Goal: Task Accomplishment & Management: Use online tool/utility

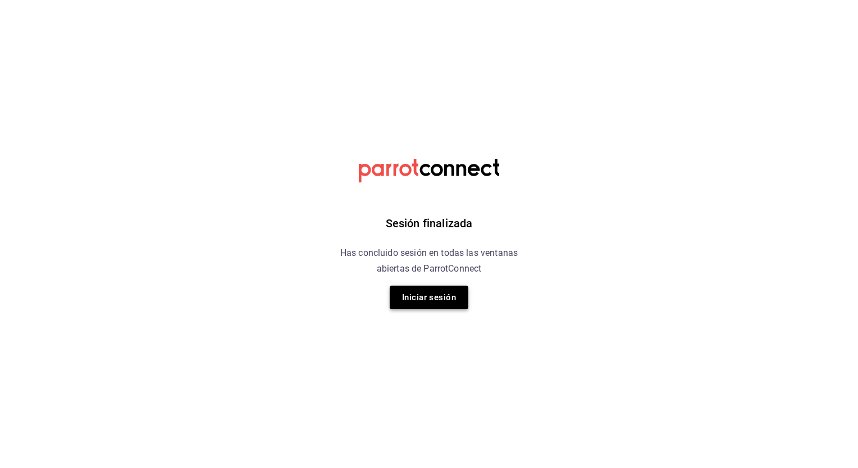
click at [409, 306] on button "Iniciar sesión" at bounding box center [429, 298] width 79 height 24
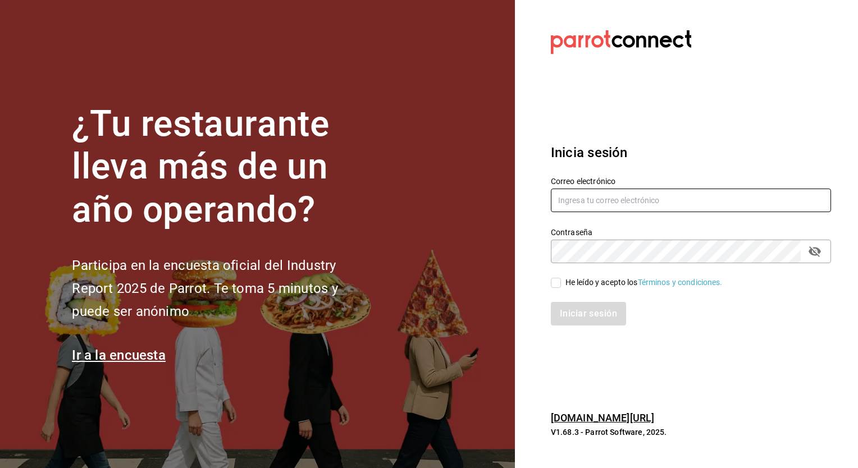
type input "[PERSON_NAME][EMAIL_ADDRESS][PERSON_NAME][DOMAIN_NAME]"
click at [486, 286] on input "He leído y acepto los Términos y condiciones." at bounding box center [556, 283] width 10 height 10
checkbox input "true"
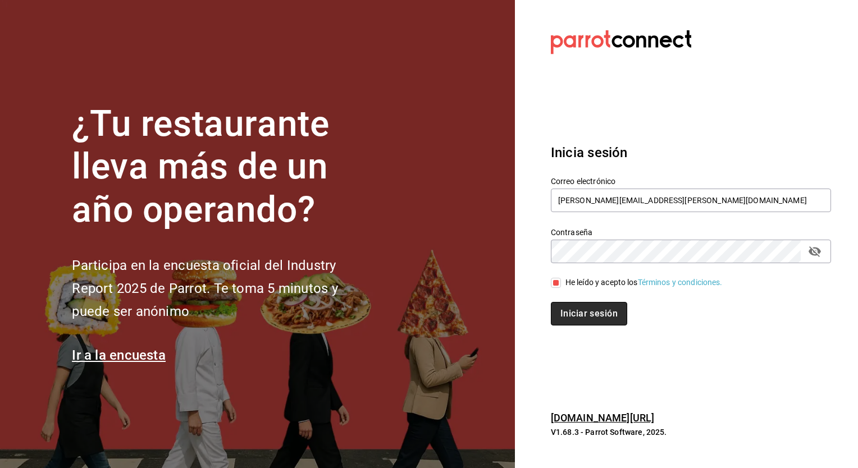
click at [486, 313] on button "Iniciar sesión" at bounding box center [589, 314] width 76 height 24
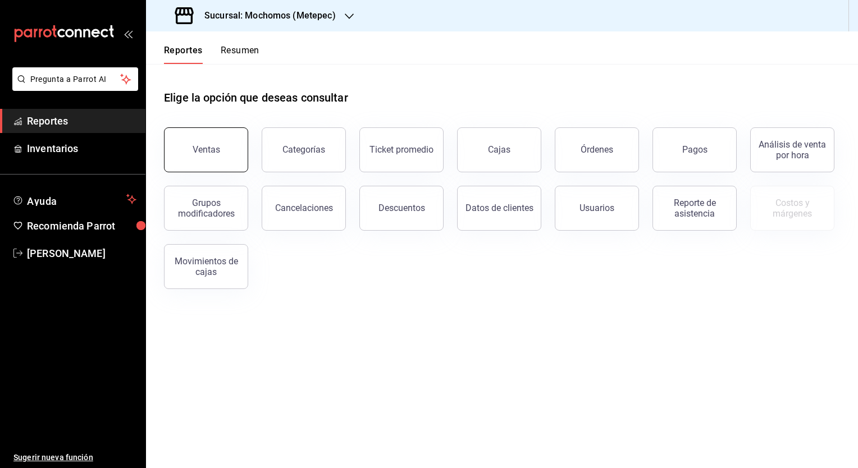
click at [203, 156] on button "Ventas" at bounding box center [206, 149] width 84 height 45
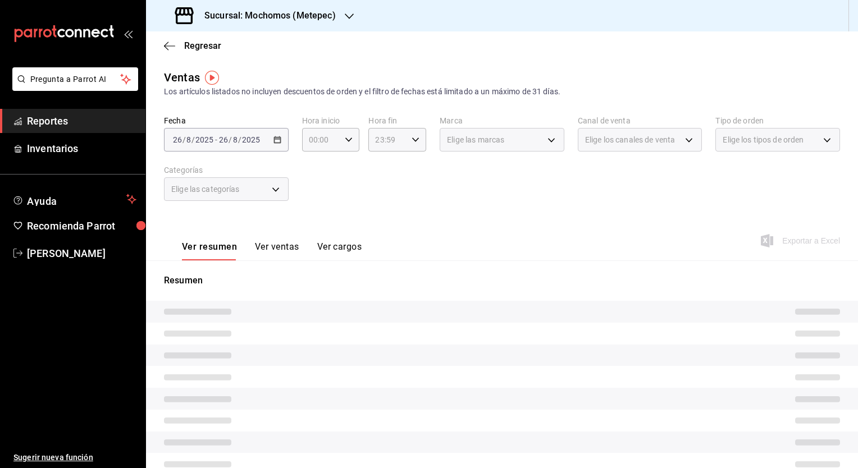
click at [344, 22] on div "Sucursal: Mochomos (Metepec)" at bounding box center [256, 15] width 203 height 31
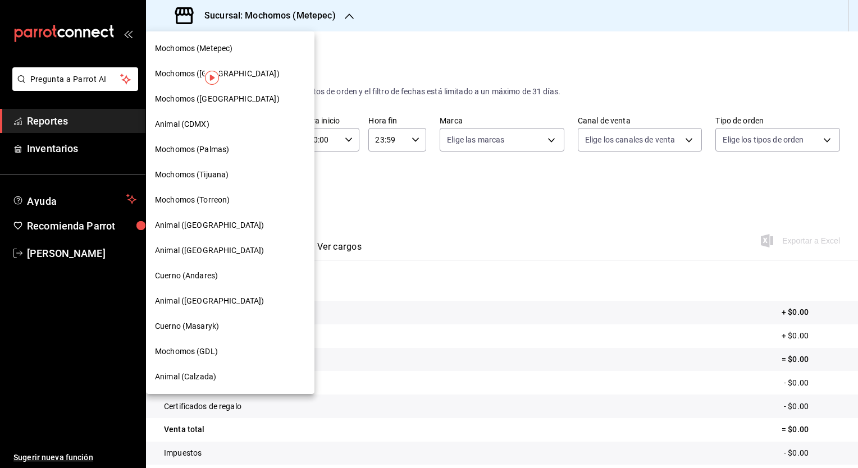
click at [213, 180] on span "Mochomos (Tijuana)" at bounding box center [192, 175] width 74 height 12
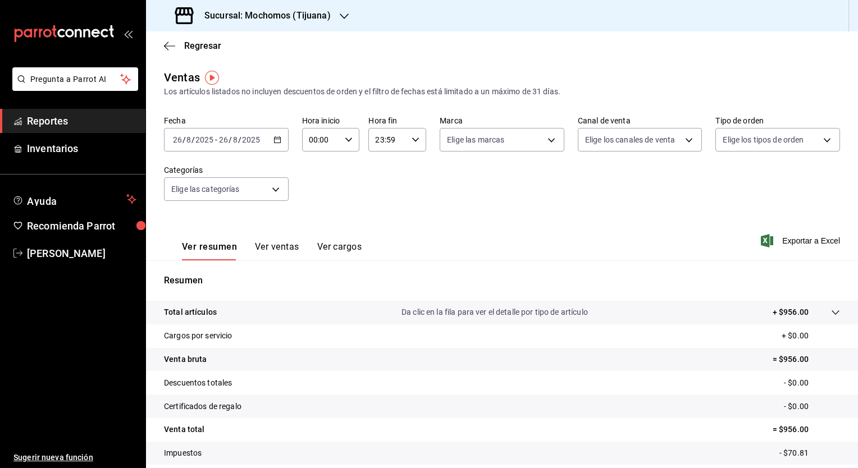
click at [272, 144] on div "2025-08-26 26 / 8 / 2025 - 2025-08-26 26 / 8 / 2025" at bounding box center [226, 140] width 125 height 24
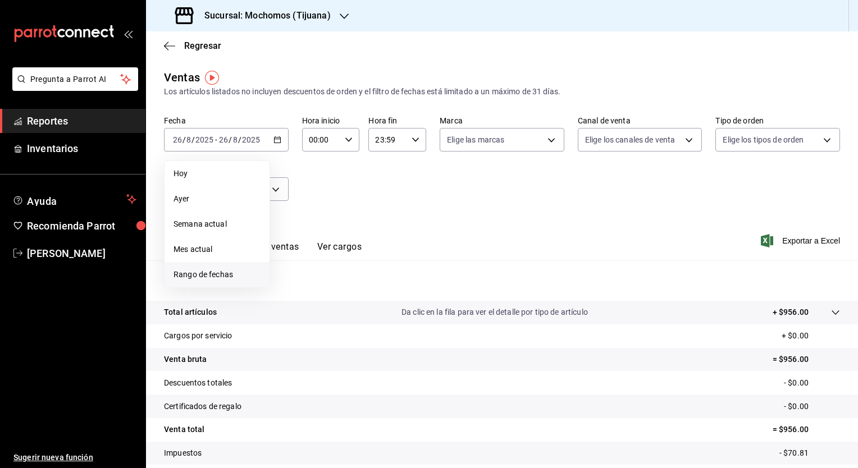
click at [224, 280] on span "Rango de fechas" at bounding box center [217, 275] width 87 height 12
click at [292, 312] on abbr "25" at bounding box center [293, 313] width 7 height 8
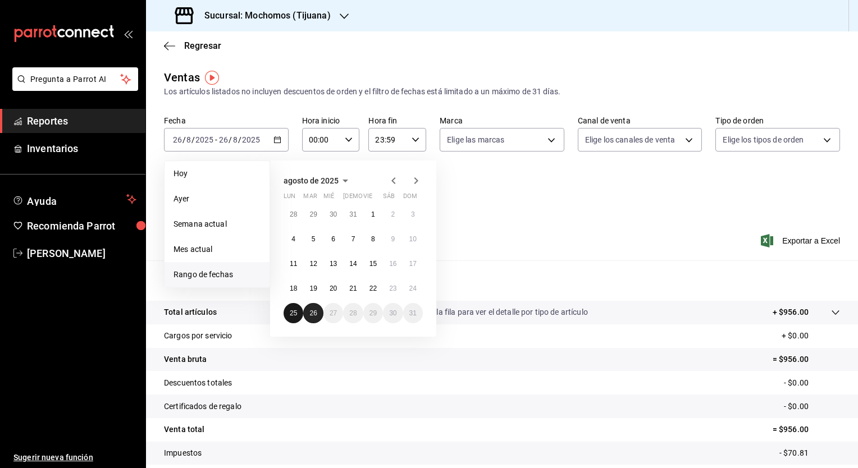
drag, startPoint x: 292, startPoint y: 312, endPoint x: 309, endPoint y: 313, distance: 16.9
click at [309, 313] on div "28 29 30 31 1 2 3 4 5 6 7 8 9 10 11 12 13 14 15 16 17 18 19 20 21 22 23 24 25 2…" at bounding box center [353, 263] width 139 height 119
click at [309, 313] on button "26" at bounding box center [313, 313] width 20 height 20
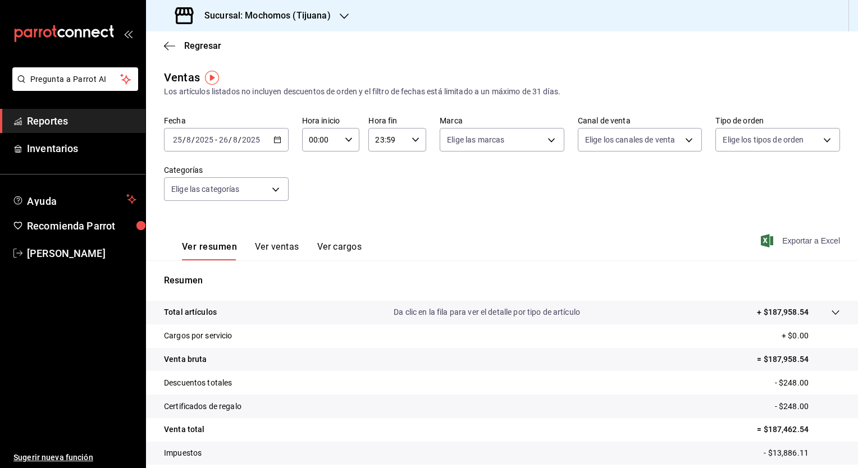
click at [782, 239] on span "Exportar a Excel" at bounding box center [801, 240] width 77 height 13
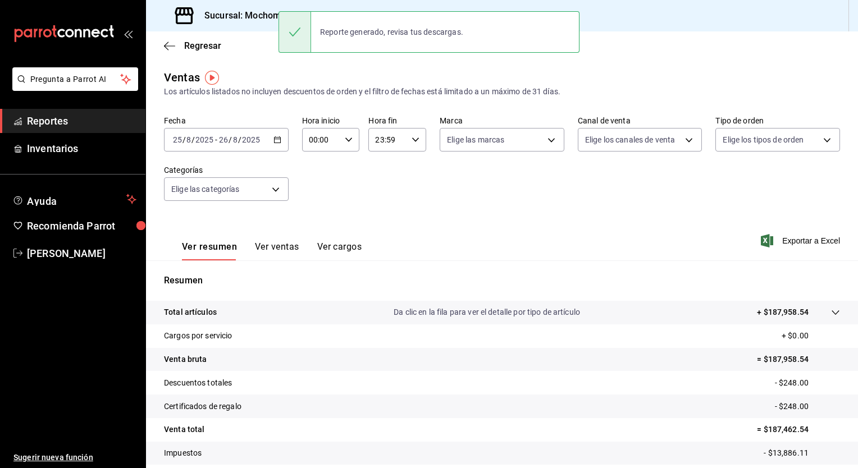
click at [103, 120] on span "Reportes" at bounding box center [82, 120] width 110 height 15
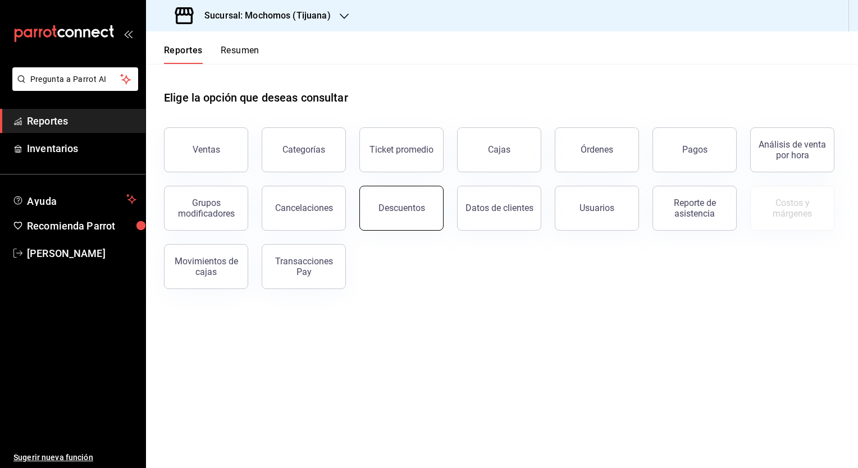
click at [417, 199] on button "Descuentos" at bounding box center [401, 208] width 84 height 45
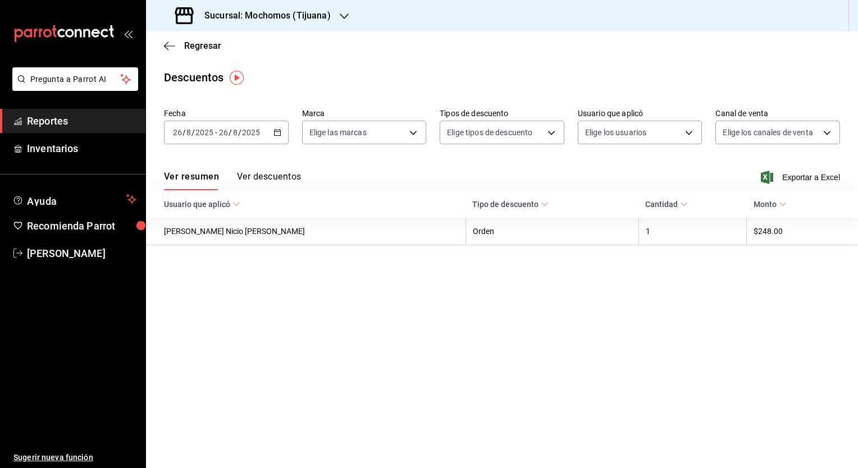
click at [272, 131] on div "2025-08-26 26 / 8 / 2025 - 2025-08-26 26 / 8 / 2025" at bounding box center [226, 133] width 125 height 24
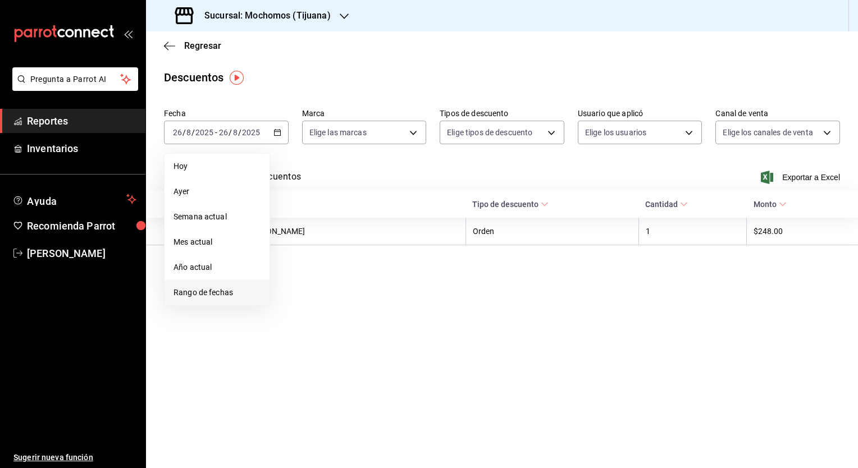
click at [217, 295] on span "Rango de fechas" at bounding box center [217, 293] width 87 height 12
click at [297, 307] on abbr "25" at bounding box center [293, 306] width 7 height 8
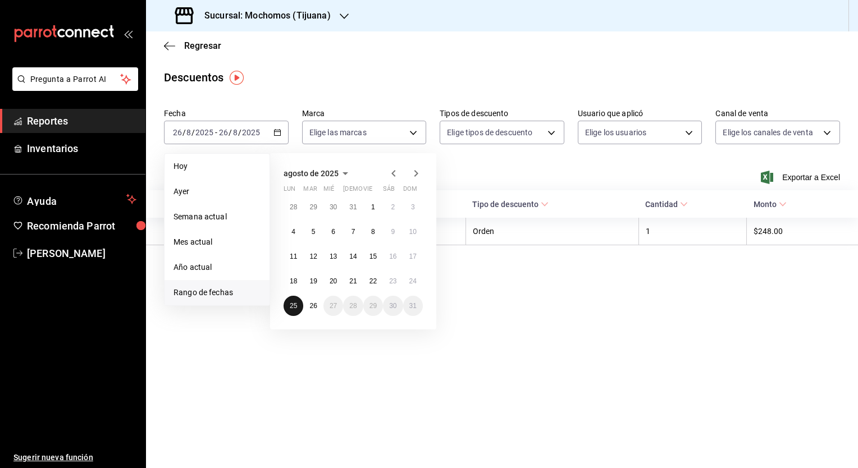
click at [297, 307] on abbr "25" at bounding box center [293, 306] width 7 height 8
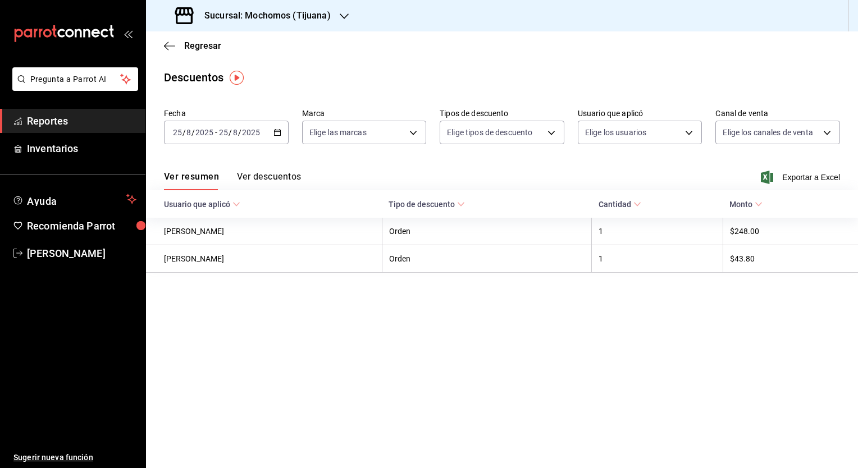
click at [279, 129] on icon "button" at bounding box center [278, 133] width 8 height 8
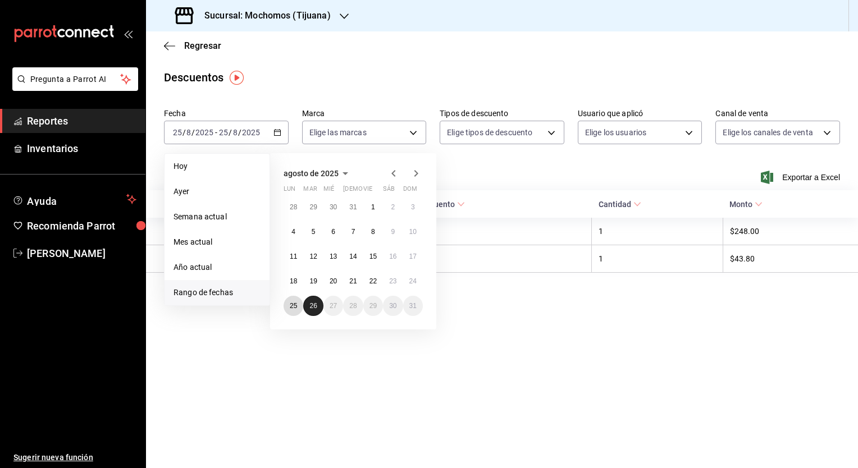
drag, startPoint x: 298, startPoint y: 303, endPoint x: 316, endPoint y: 306, distance: 18.8
click at [316, 306] on div "28 29 30 31 1 2 3 4 5 6 7 8 9 10 11 12 13 14 15 16 17 18 19 20 21 22 23 24 25 2…" at bounding box center [353, 256] width 139 height 119
click at [316, 306] on abbr "26" at bounding box center [312, 306] width 7 height 8
click at [297, 306] on abbr "25" at bounding box center [293, 306] width 7 height 8
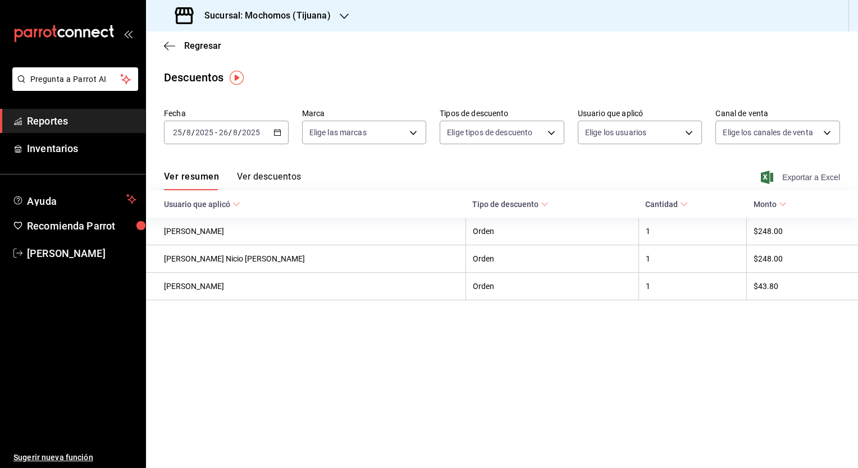
click at [825, 179] on span "Exportar a Excel" at bounding box center [801, 177] width 77 height 13
click at [84, 121] on span "Reportes" at bounding box center [82, 120] width 110 height 15
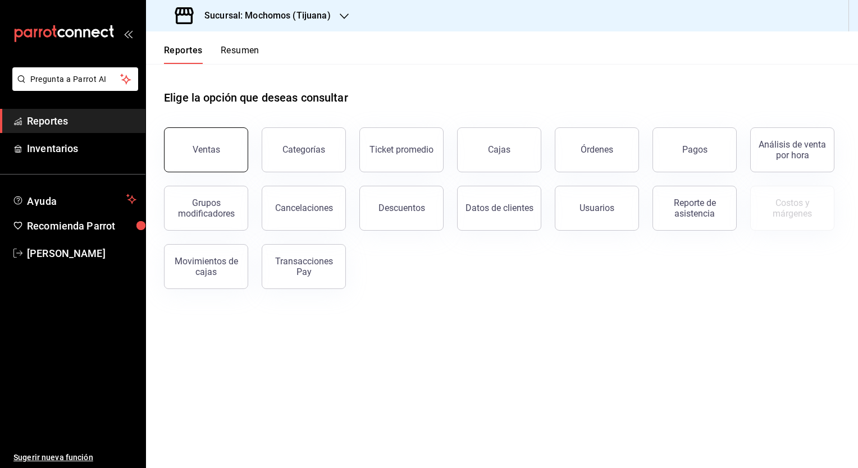
click at [217, 149] on div "Ventas" at bounding box center [207, 149] width 28 height 11
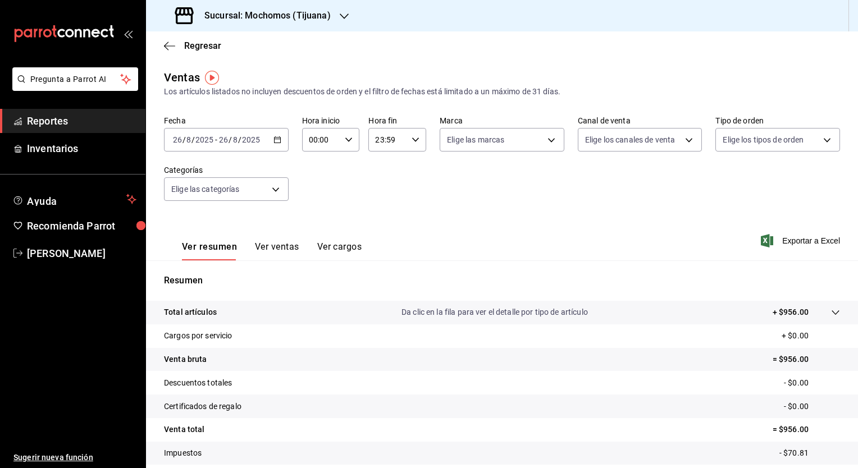
click at [266, 137] on div "2025-08-26 26 / 8 / 2025 - 2025-08-26 26 / 8 / 2025" at bounding box center [226, 140] width 125 height 24
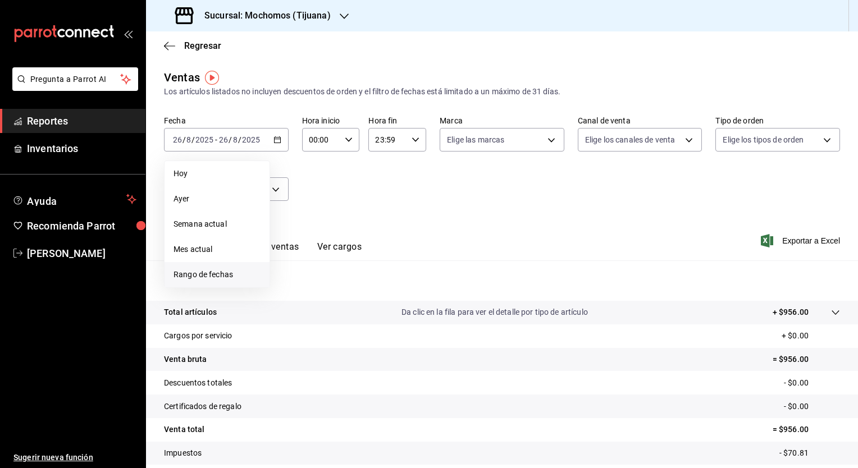
click at [204, 280] on span "Rango de fechas" at bounding box center [217, 275] width 87 height 12
click at [292, 315] on abbr "25" at bounding box center [293, 313] width 7 height 8
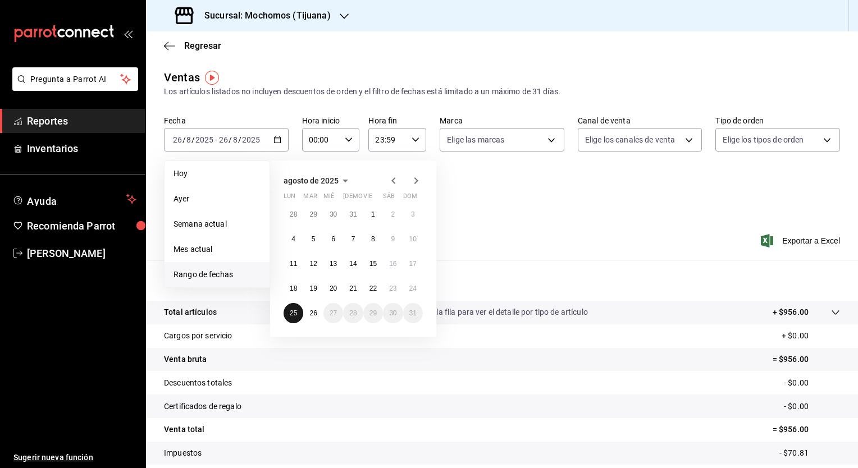
click at [292, 315] on abbr "25" at bounding box center [293, 313] width 7 height 8
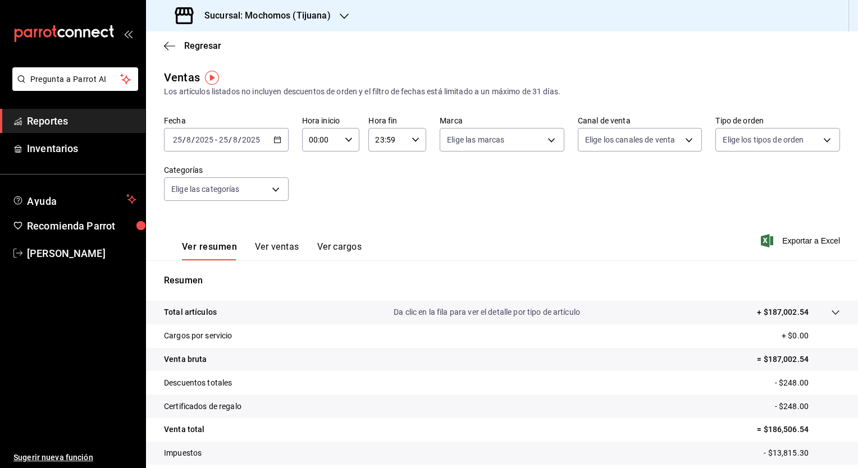
click at [281, 145] on div "2025-08-25 25 / 8 / 2025 - 2025-08-25 25 / 8 / 2025" at bounding box center [226, 140] width 125 height 24
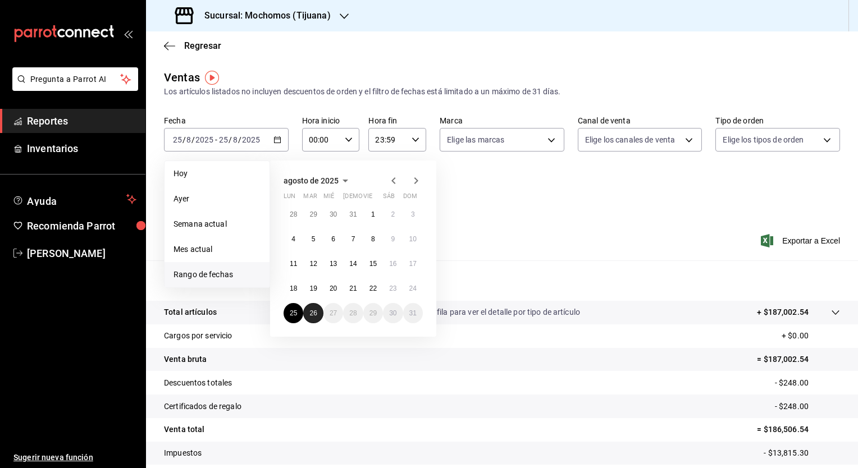
click at [315, 315] on abbr "26" at bounding box center [312, 313] width 7 height 8
drag, startPoint x: 294, startPoint y: 317, endPoint x: 295, endPoint y: 312, distance: 5.7
click at [295, 312] on button "25" at bounding box center [294, 313] width 20 height 20
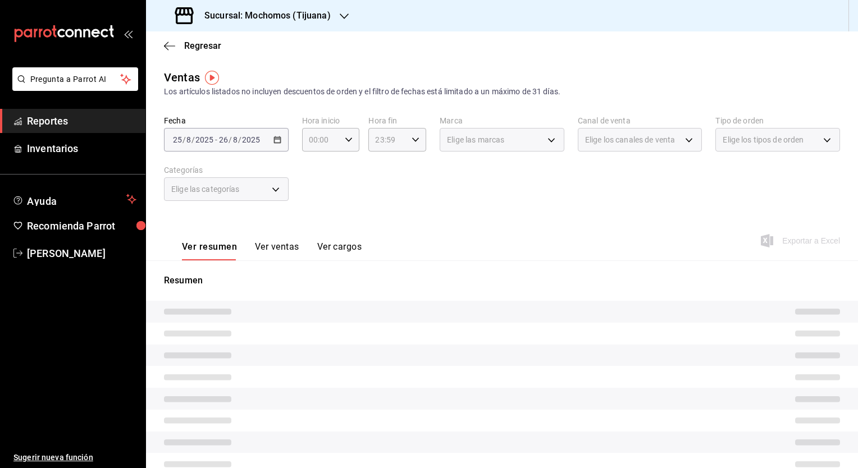
click at [292, 308] on tr at bounding box center [502, 312] width 712 height 22
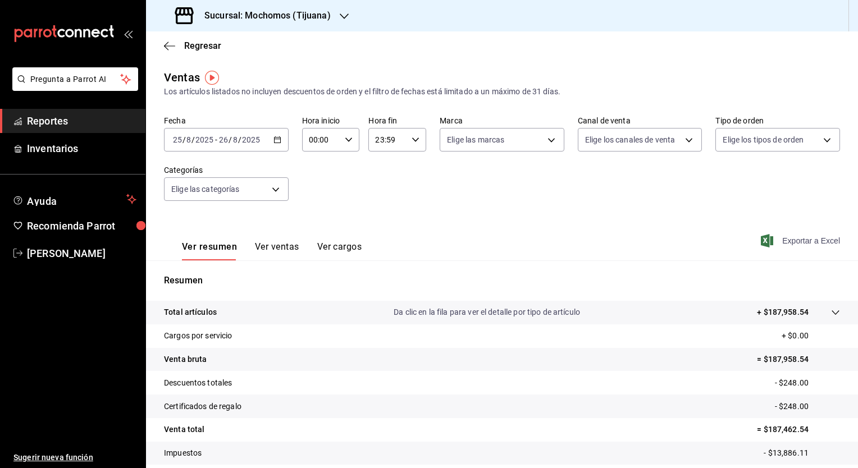
click at [803, 237] on span "Exportar a Excel" at bounding box center [801, 240] width 77 height 13
